Goal: Transaction & Acquisition: Purchase product/service

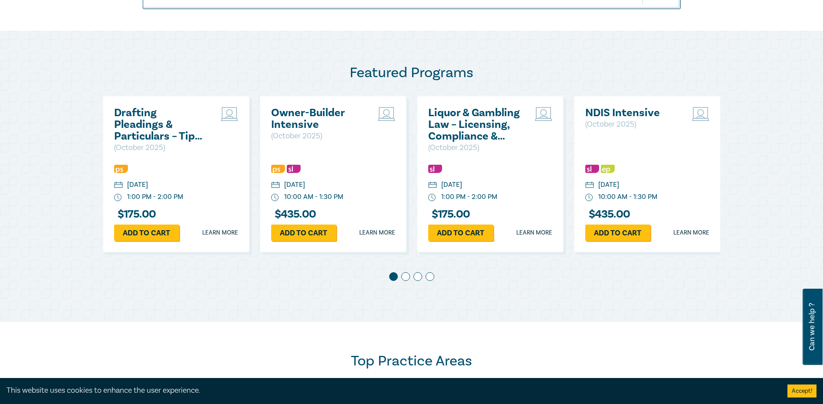
scroll to position [434, 0]
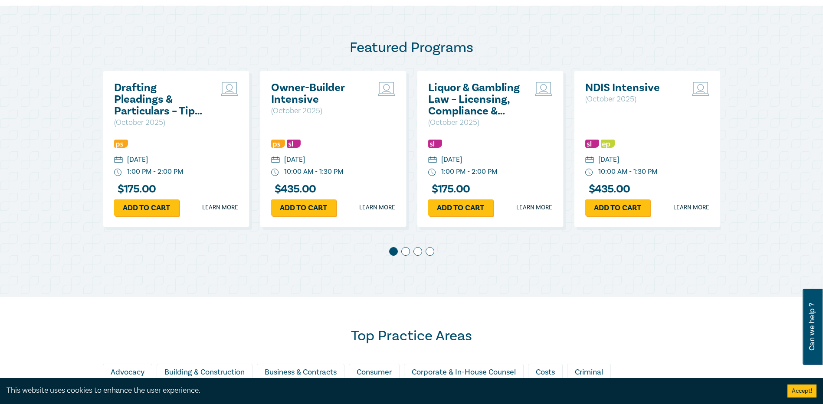
click at [405, 251] on span at bounding box center [405, 251] width 9 height 9
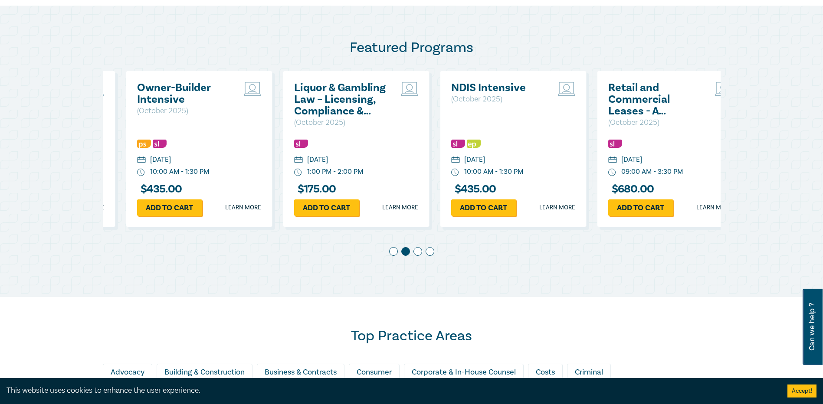
scroll to position [0, 157]
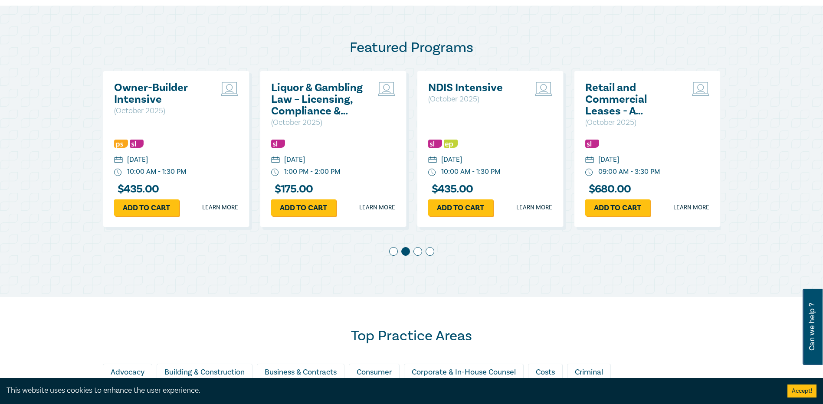
click at [418, 251] on span at bounding box center [417, 251] width 9 height 9
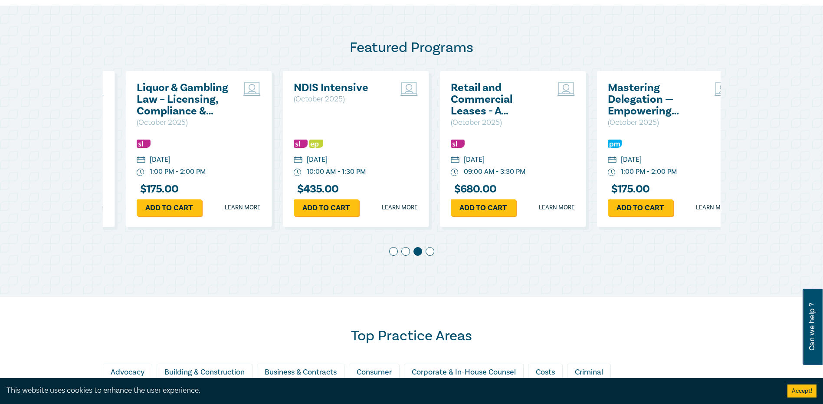
scroll to position [0, 314]
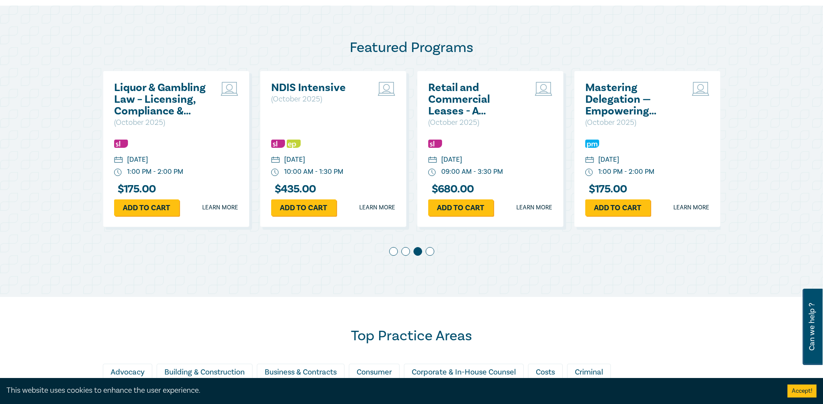
click at [434, 252] on div at bounding box center [411, 253] width 617 height 12
click at [431, 252] on span at bounding box center [429, 251] width 9 height 9
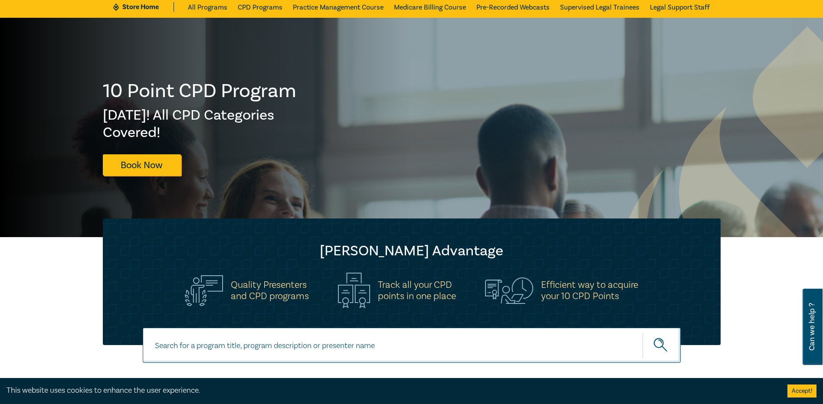
scroll to position [130, 0]
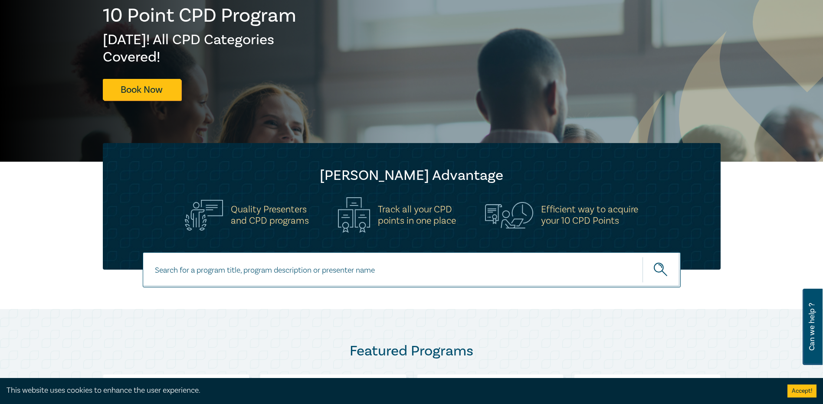
click at [591, 267] on input at bounding box center [412, 269] width 538 height 35
type input "settlement strategies"
click at [642, 257] on button "submit" at bounding box center [661, 270] width 38 height 26
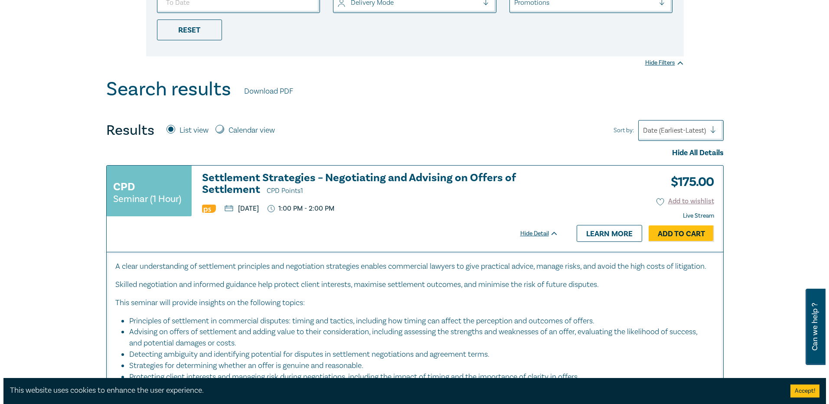
scroll to position [260, 0]
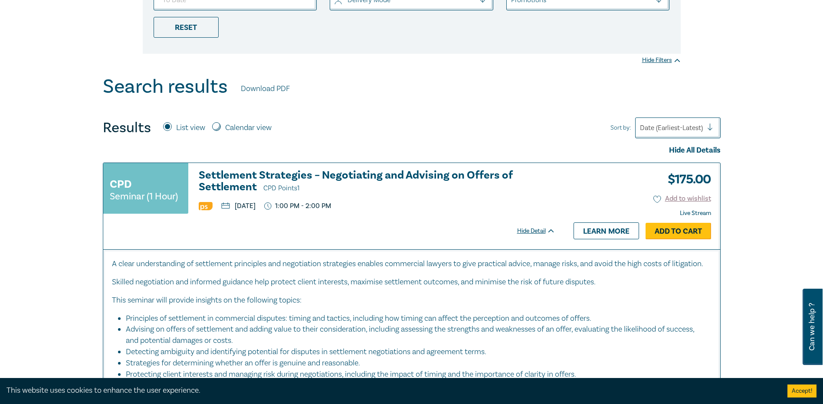
click at [678, 227] on link "Add to Cart" at bounding box center [677, 231] width 65 height 16
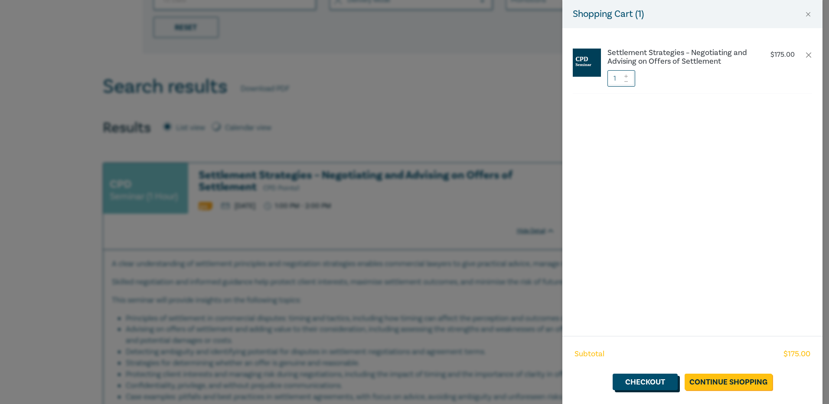
click at [665, 389] on link "Checkout" at bounding box center [645, 382] width 65 height 16
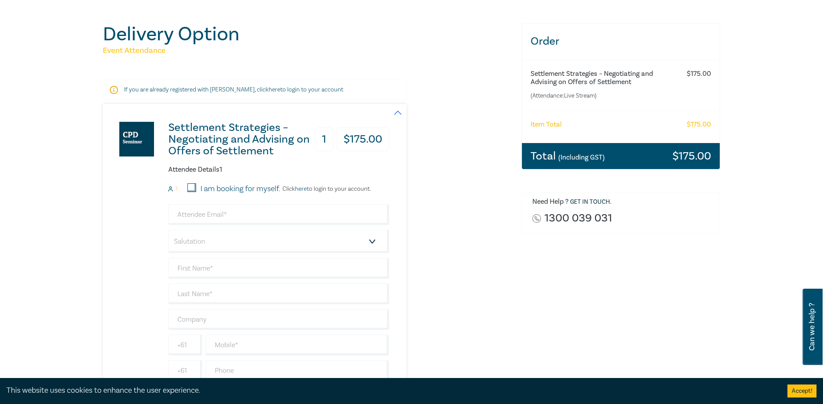
scroll to position [130, 0]
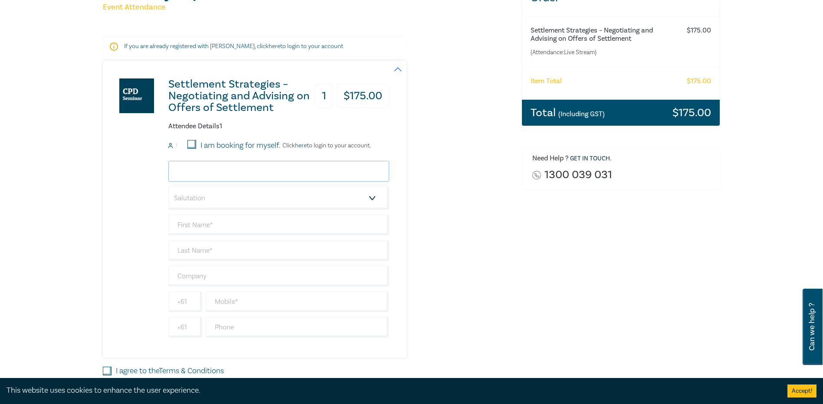
click at [196, 166] on input "email" at bounding box center [278, 171] width 221 height 21
type input "aimee.lyons@mgaiba.org.au"
type input "Aimee"
type input "Lyons"
type input "MGA"
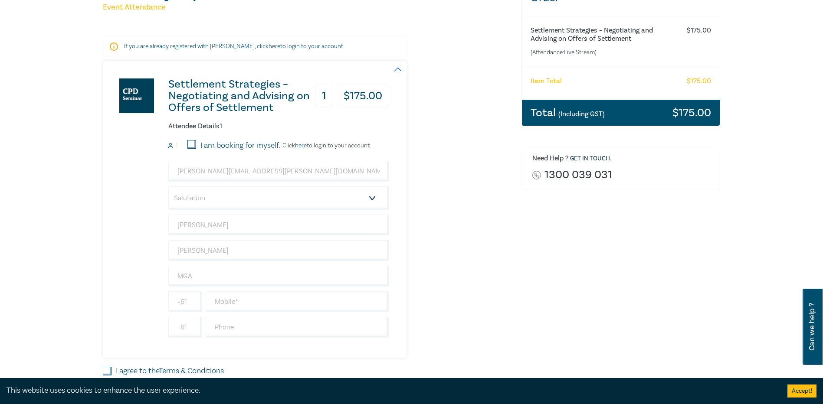
click at [130, 247] on div "Settlement Strategies – Negotiating and Advising on Offers of Settlement 1 $ 17…" at bounding box center [246, 209] width 286 height 297
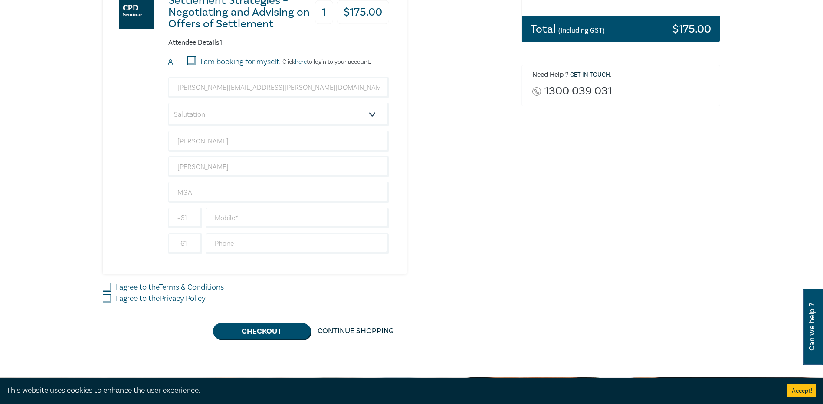
scroll to position [217, 0]
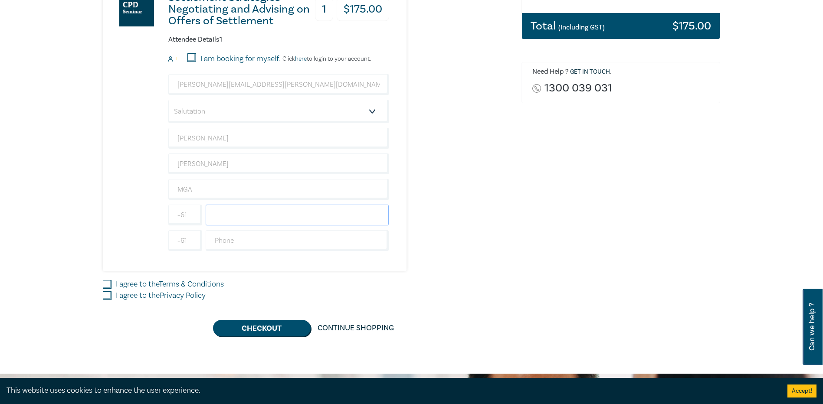
click at [234, 218] on input "text" at bounding box center [297, 215] width 183 height 21
type input "0427201288"
click at [104, 283] on input "I agree to the Terms & Conditions" at bounding box center [107, 284] width 9 height 9
checkbox input "true"
click at [104, 295] on input "I agree to the Privacy Policy" at bounding box center [107, 295] width 9 height 9
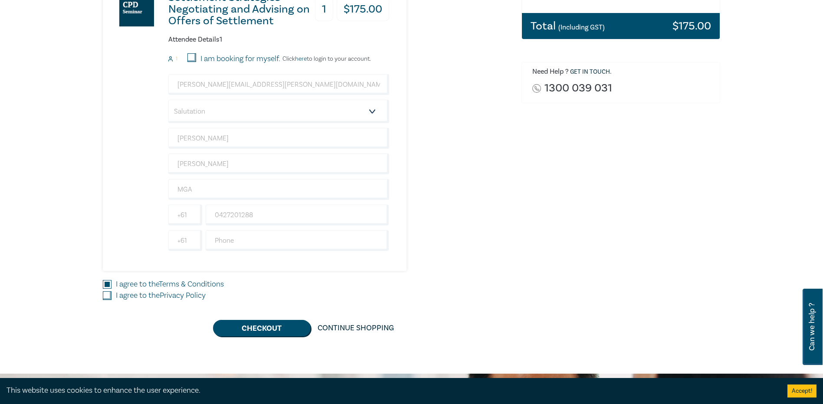
checkbox input "true"
click at [82, 274] on div "Delivery Option Event Attendance If you are already registered with Leo Cussen,…" at bounding box center [411, 115] width 823 height 518
click at [263, 333] on button "Checkout" at bounding box center [262, 328] width 98 height 16
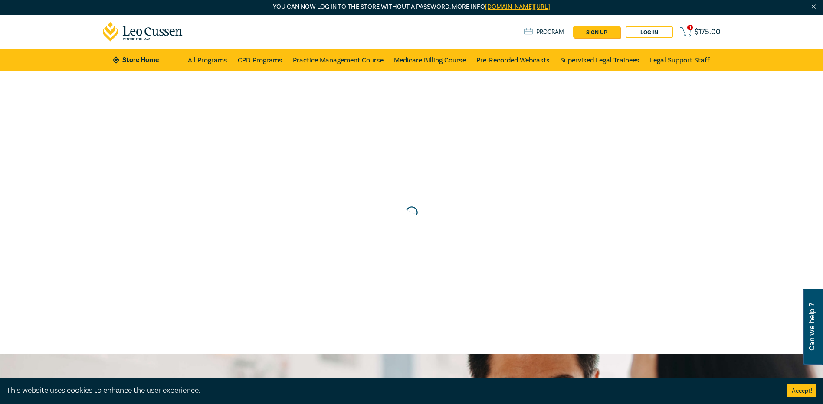
scroll to position [0, 0]
